Goal: Task Accomplishment & Management: Use online tool/utility

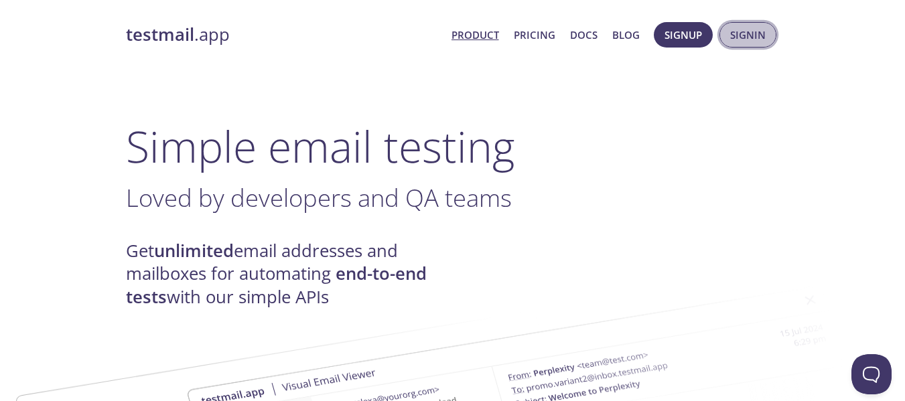
click at [756, 42] on span "Signin" at bounding box center [747, 34] width 35 height 17
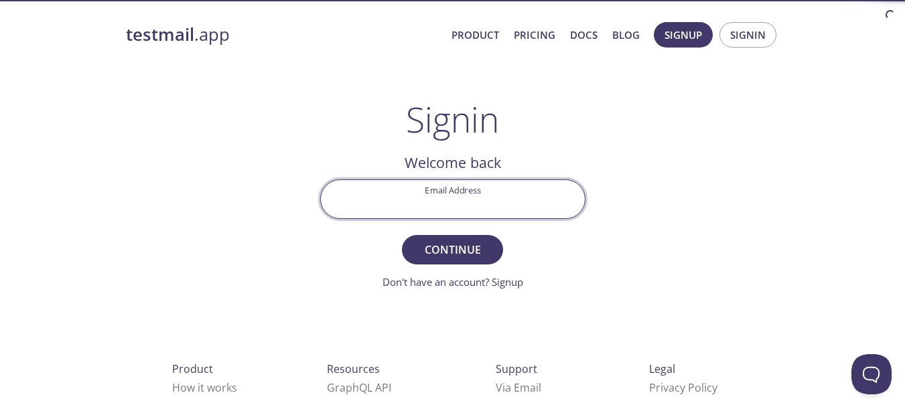
click at [425, 199] on input "Email Address" at bounding box center [453, 199] width 264 height 38
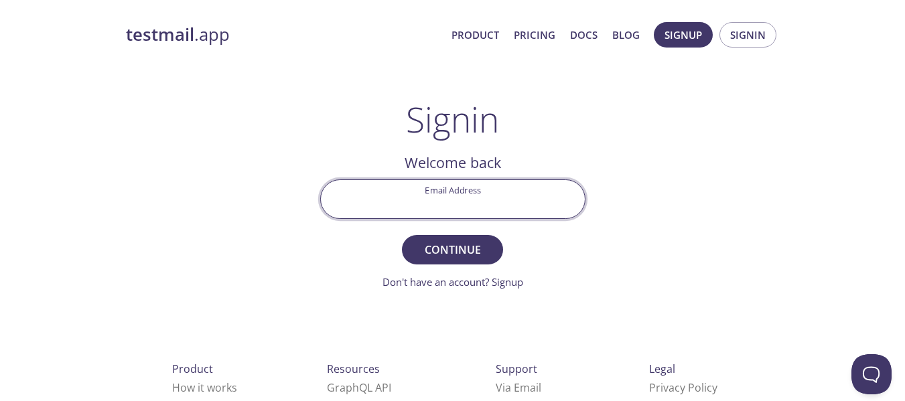
type input "[EMAIL_ADDRESS][DOMAIN_NAME]"
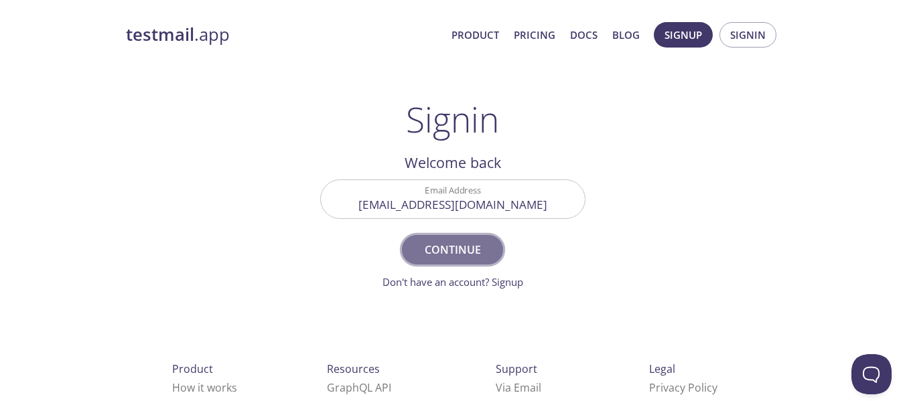
click at [450, 238] on button "Continue" at bounding box center [452, 249] width 100 height 29
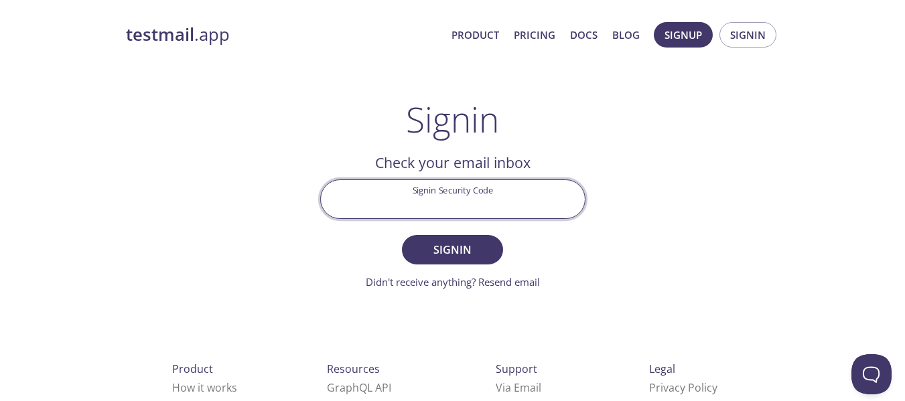
click at [481, 202] on input "Signin Security Code" at bounding box center [453, 199] width 264 height 38
paste input "LMJZLVA"
type input "LMJZLVA"
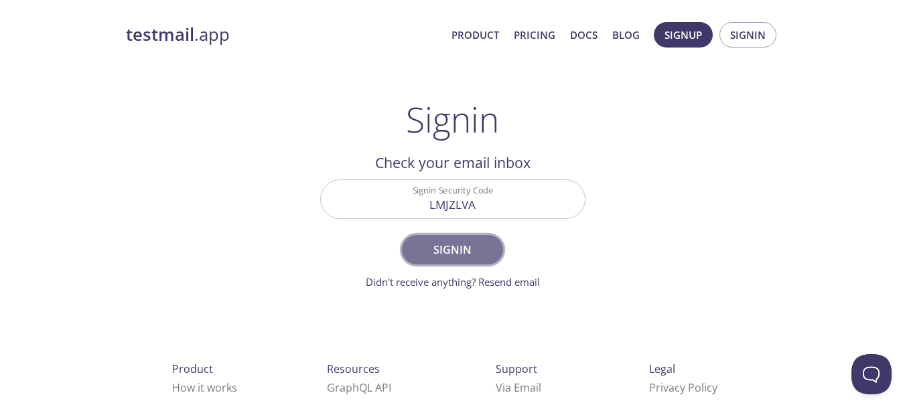
click at [474, 248] on span "Signin" at bounding box center [452, 249] width 71 height 19
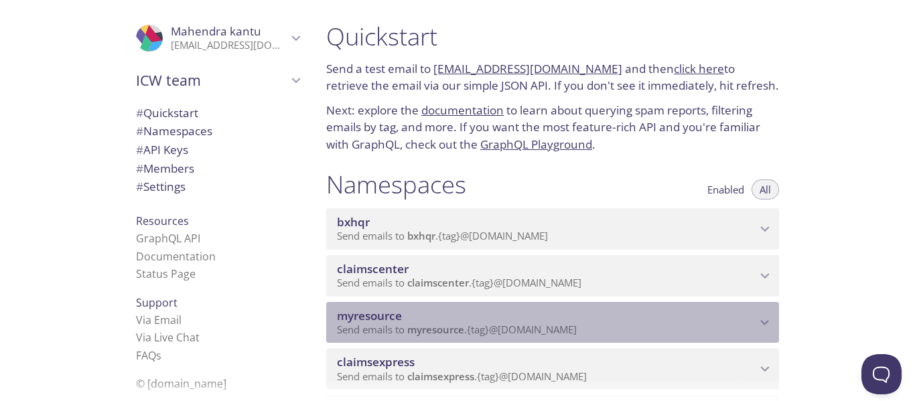
click at [765, 325] on icon "myresource namespace" at bounding box center [764, 322] width 17 height 17
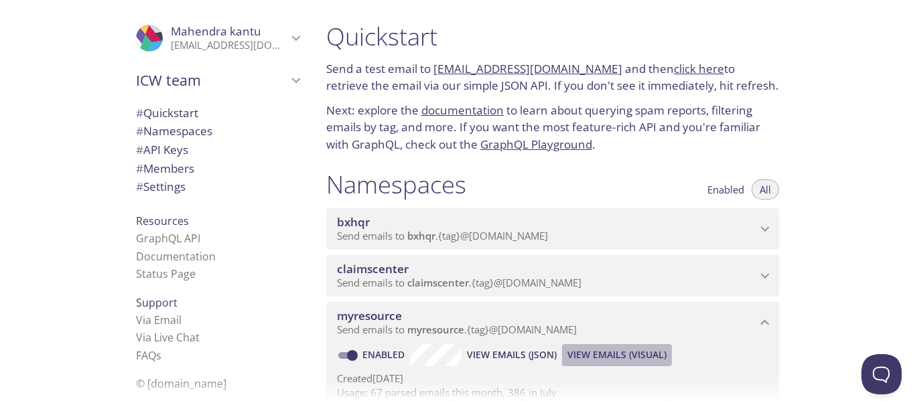
click at [640, 353] on span "View Emails (Visual)" at bounding box center [616, 355] width 99 height 16
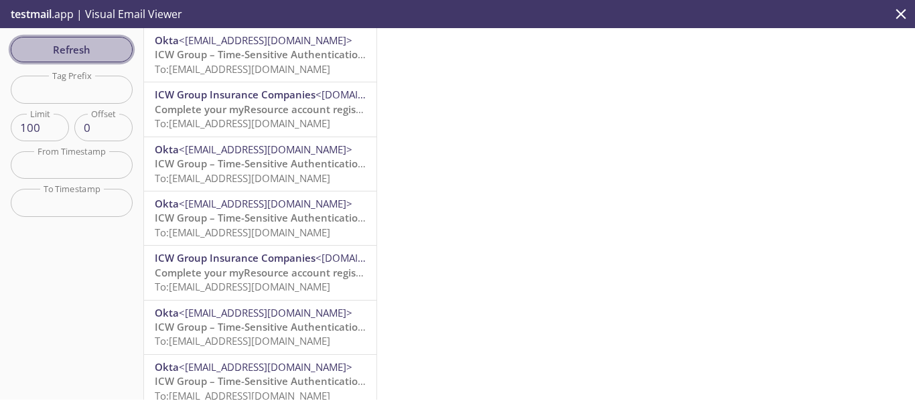
click at [100, 50] on span "Refresh" at bounding box center [71, 49] width 100 height 17
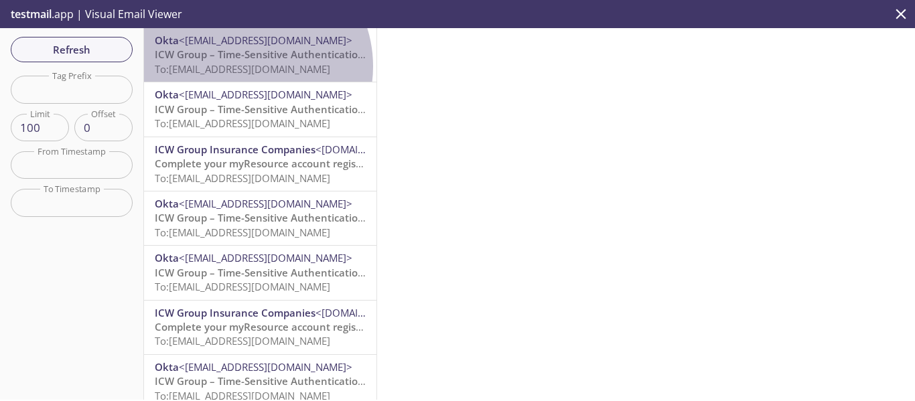
click at [245, 66] on span "To: [EMAIL_ADDRESS][DOMAIN_NAME]" at bounding box center [242, 68] width 175 height 13
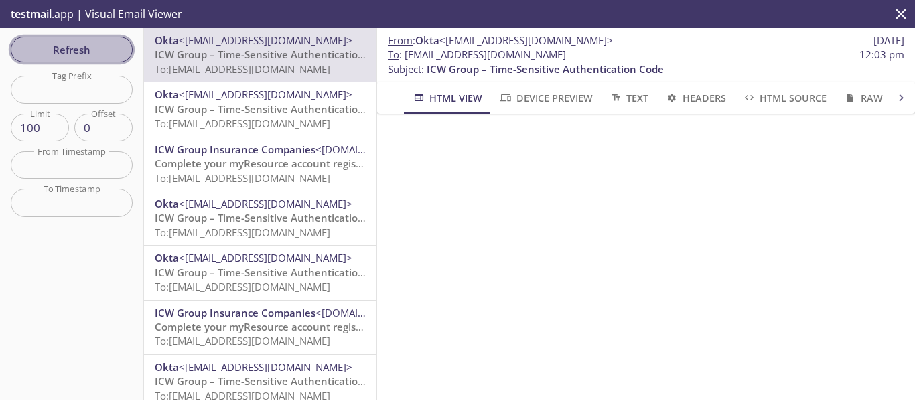
click at [98, 50] on span "Refresh" at bounding box center [71, 49] width 100 height 17
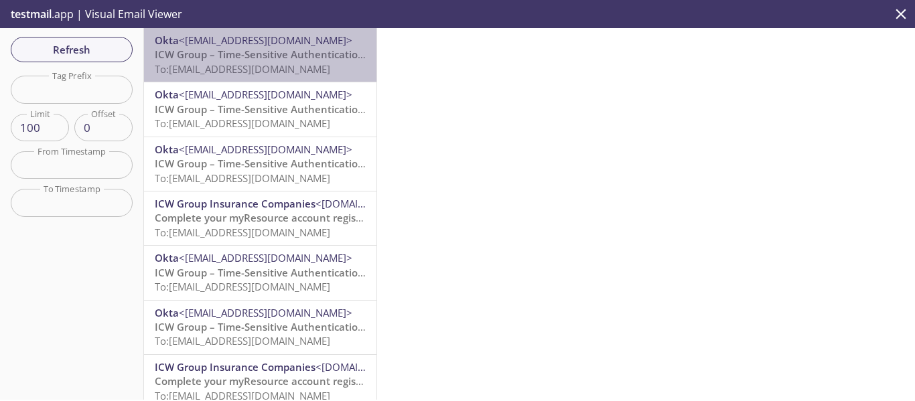
click at [272, 65] on span "To: [EMAIL_ADDRESS][DOMAIN_NAME]" at bounding box center [242, 68] width 175 height 13
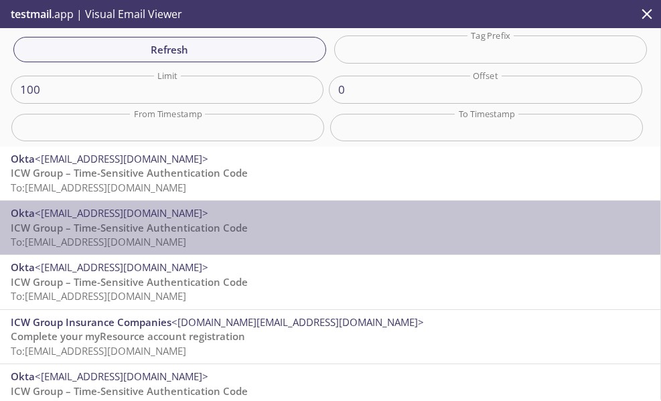
click at [432, 234] on p "ICW Group – Time-Sensitive Authentication Code To: [EMAIL_ADDRESS][DOMAIN_NAME]" at bounding box center [330, 235] width 639 height 29
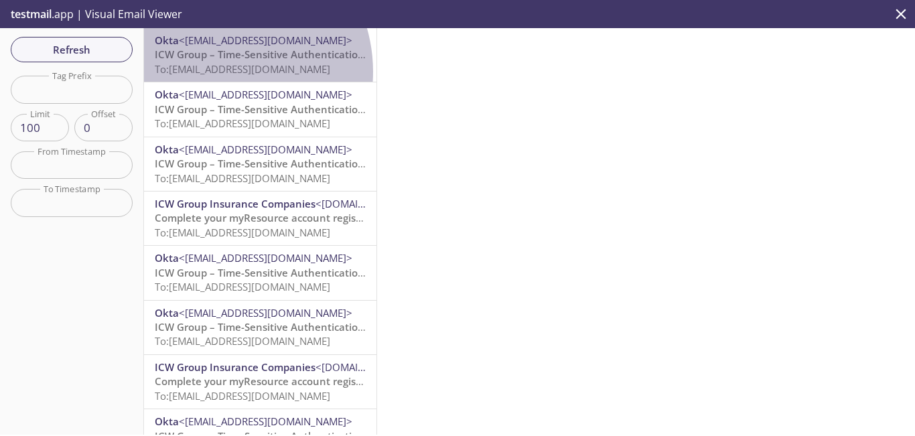
click at [215, 72] on span "To: [EMAIL_ADDRESS][DOMAIN_NAME]" at bounding box center [242, 68] width 175 height 13
